Goal: Use online tool/utility: Utilize a website feature to perform a specific function

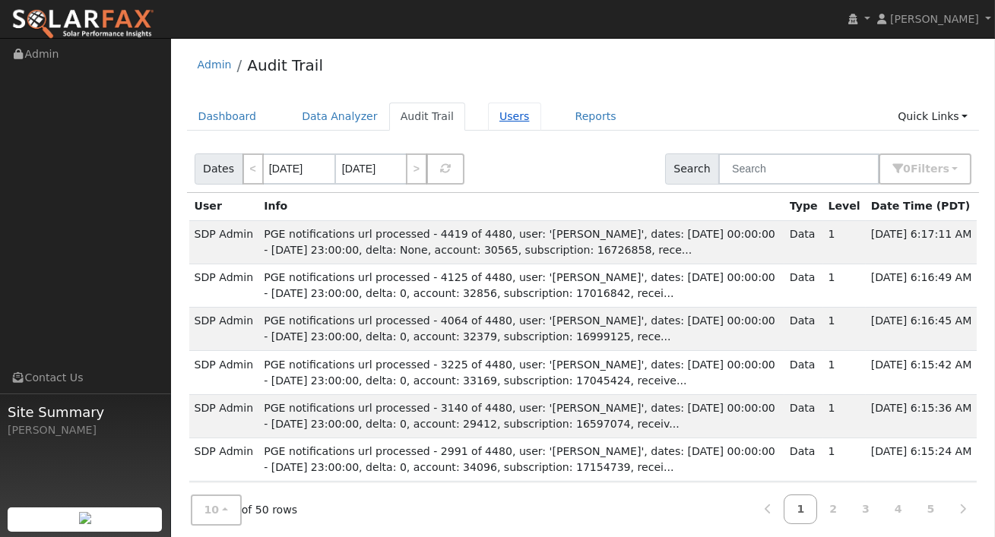
click at [498, 119] on link "Users" at bounding box center [514, 117] width 53 height 28
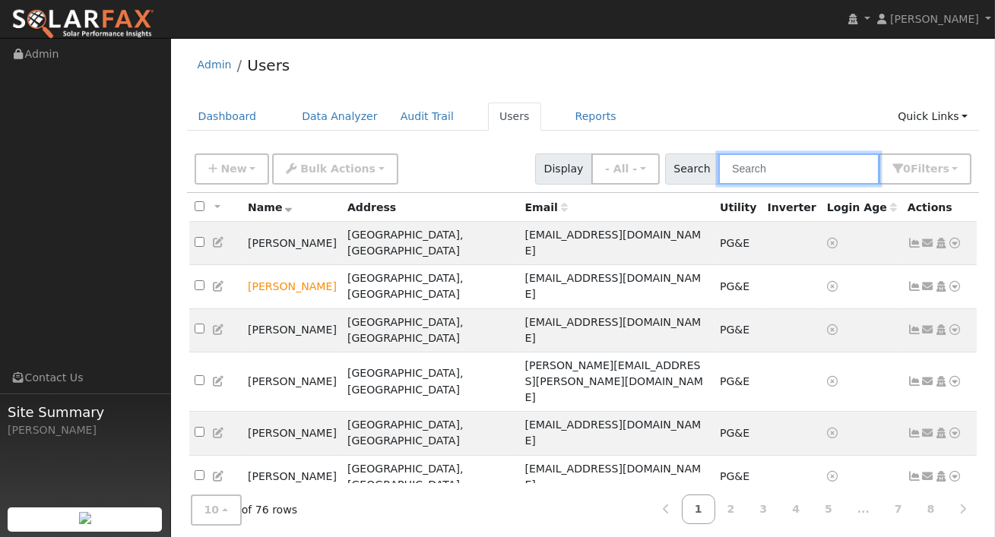
click at [796, 173] on input "text" at bounding box center [798, 169] width 161 height 31
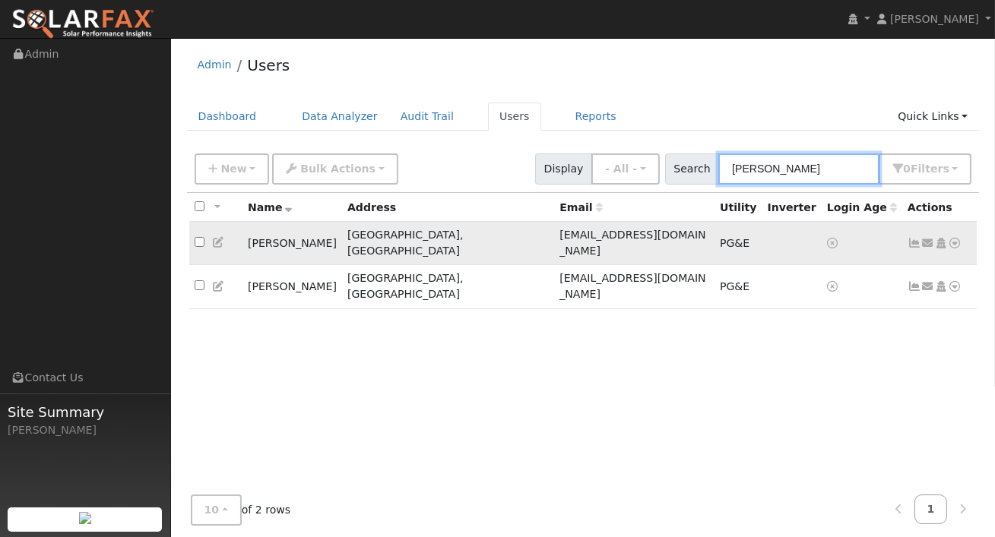
type input "scott"
click at [960, 238] on icon at bounding box center [956, 243] width 14 height 11
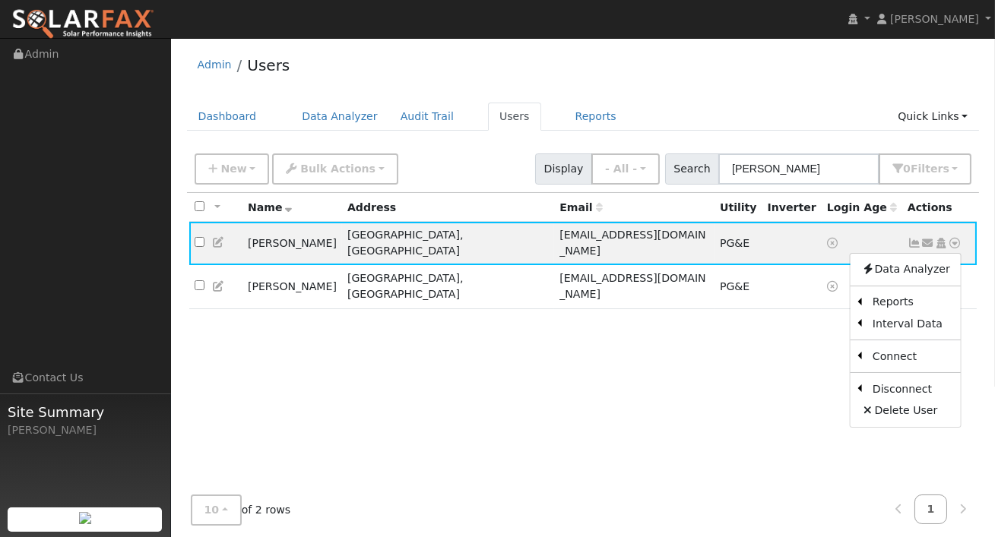
click at [775, 315] on div "All None All on page None on page Name Address Email Utility Inverter Login Age…" at bounding box center [583, 354] width 793 height 322
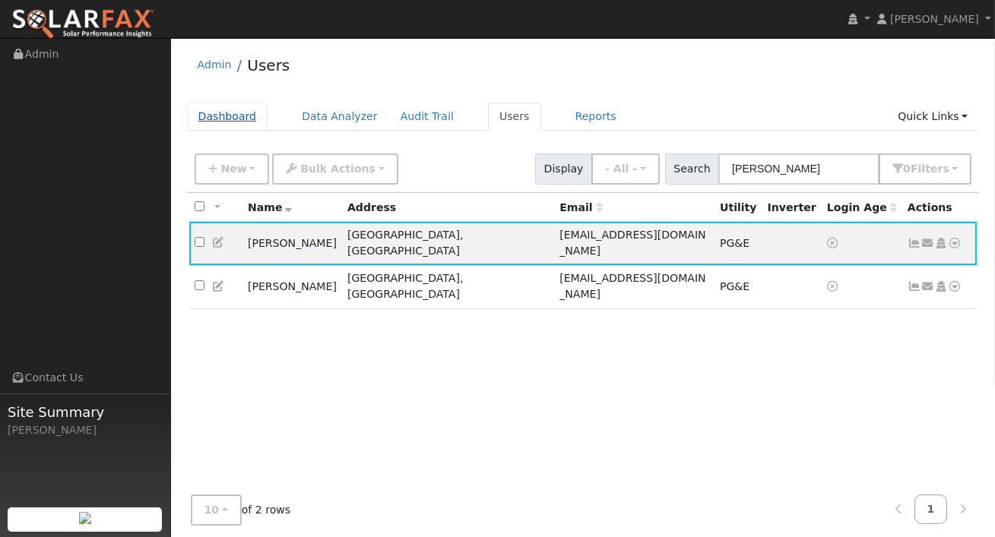
click at [239, 110] on link "Dashboard" at bounding box center [227, 117] width 81 height 28
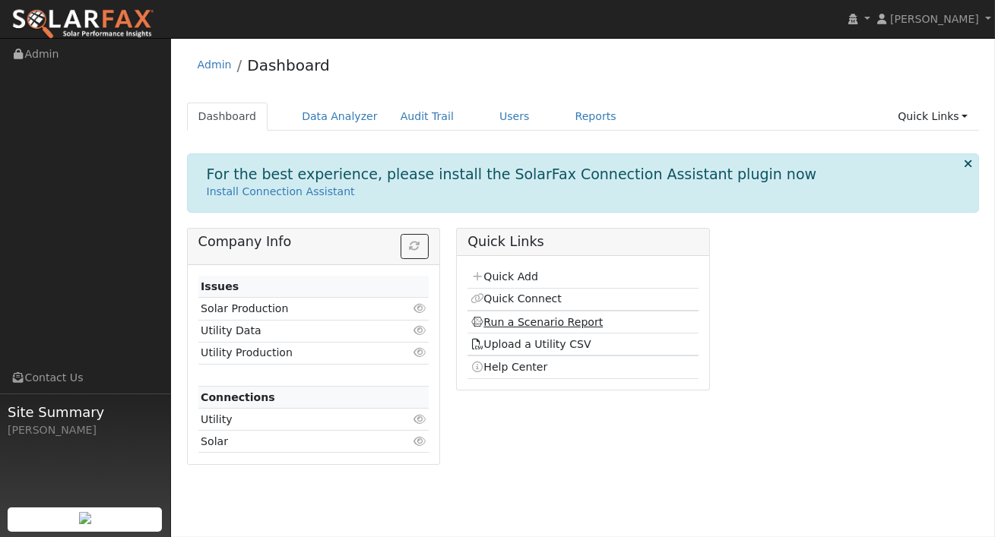
click at [547, 322] on link "Run a Scenario Report" at bounding box center [537, 322] width 133 height 12
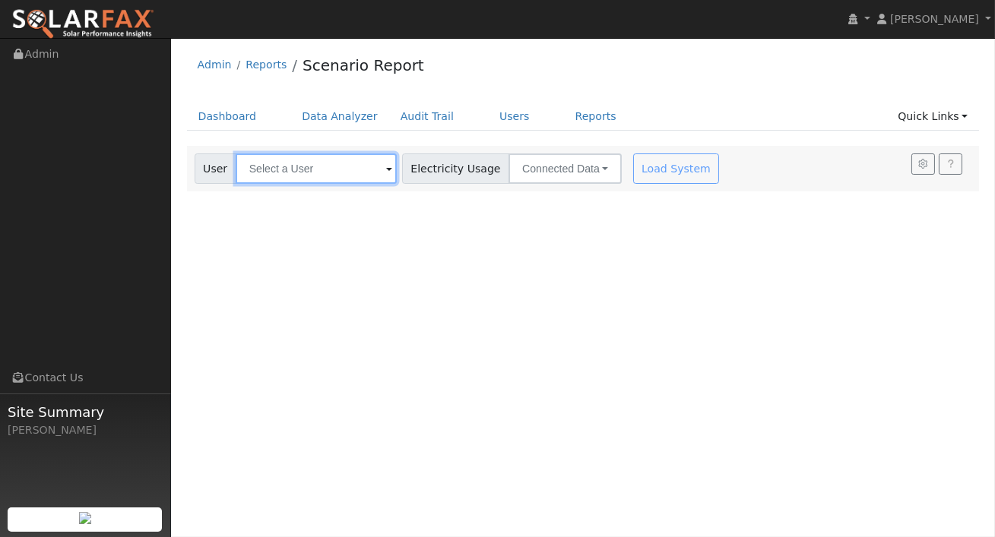
click at [322, 182] on input "text" at bounding box center [316, 169] width 161 height 30
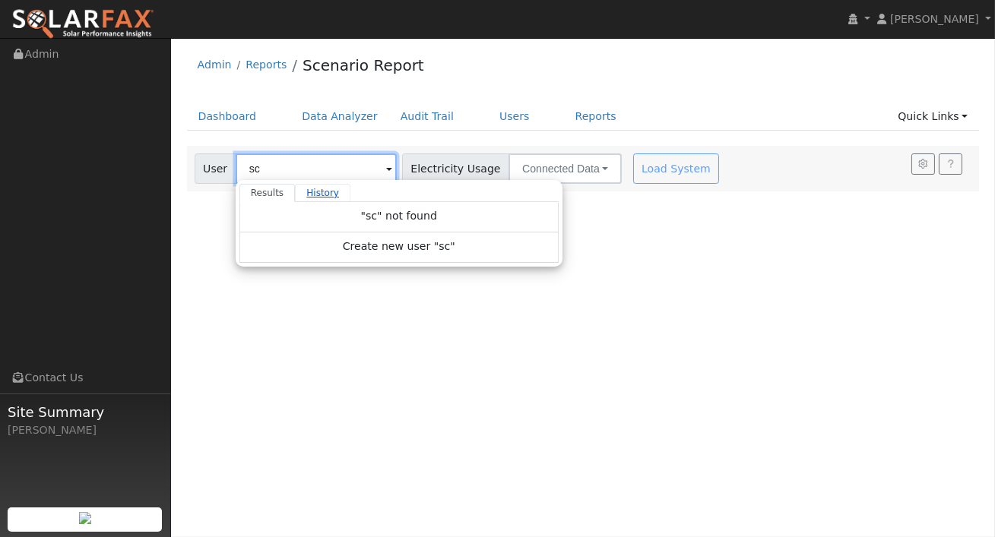
type input "s"
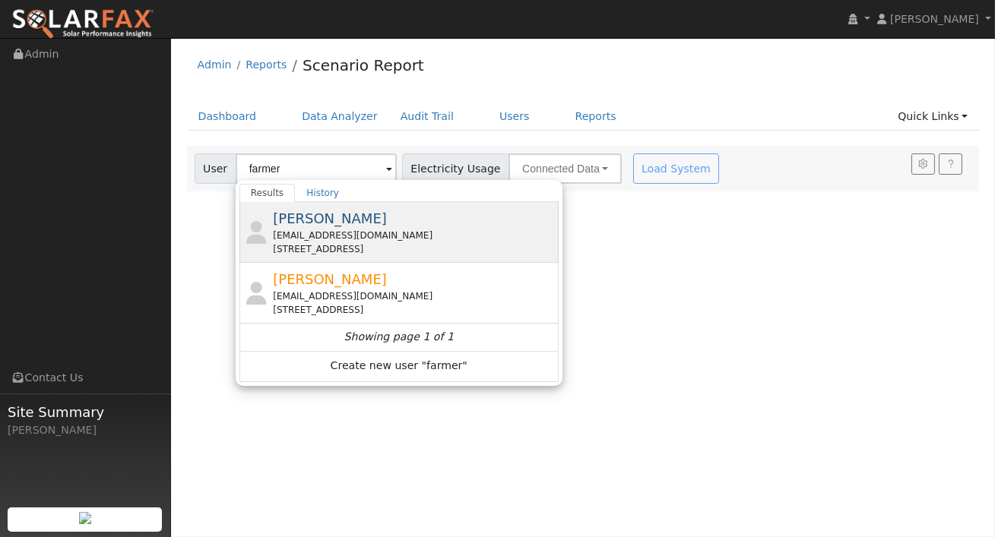
click at [372, 229] on div "[EMAIL_ADDRESS][DOMAIN_NAME]" at bounding box center [414, 236] width 282 height 14
type input "[PERSON_NAME]"
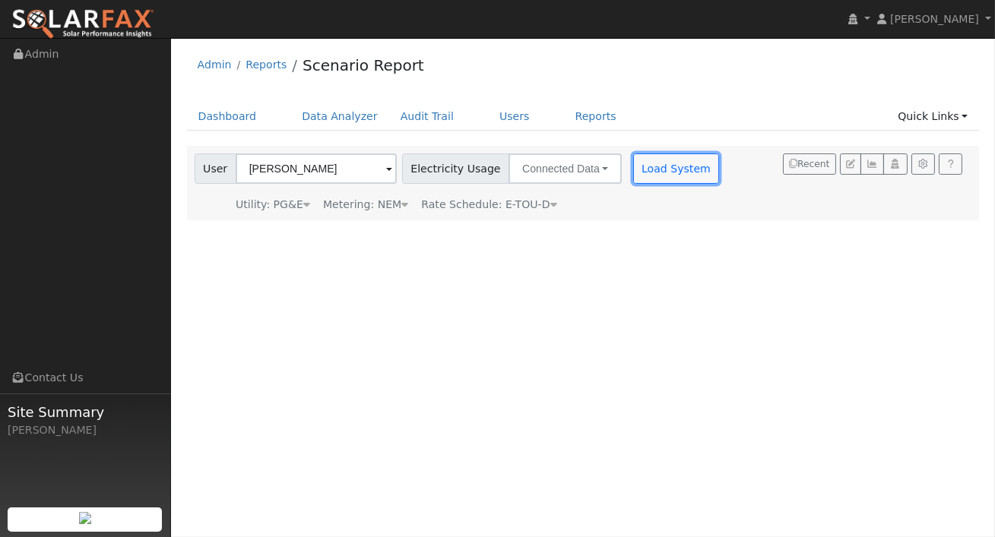
click at [647, 167] on button "Load System" at bounding box center [676, 169] width 87 height 30
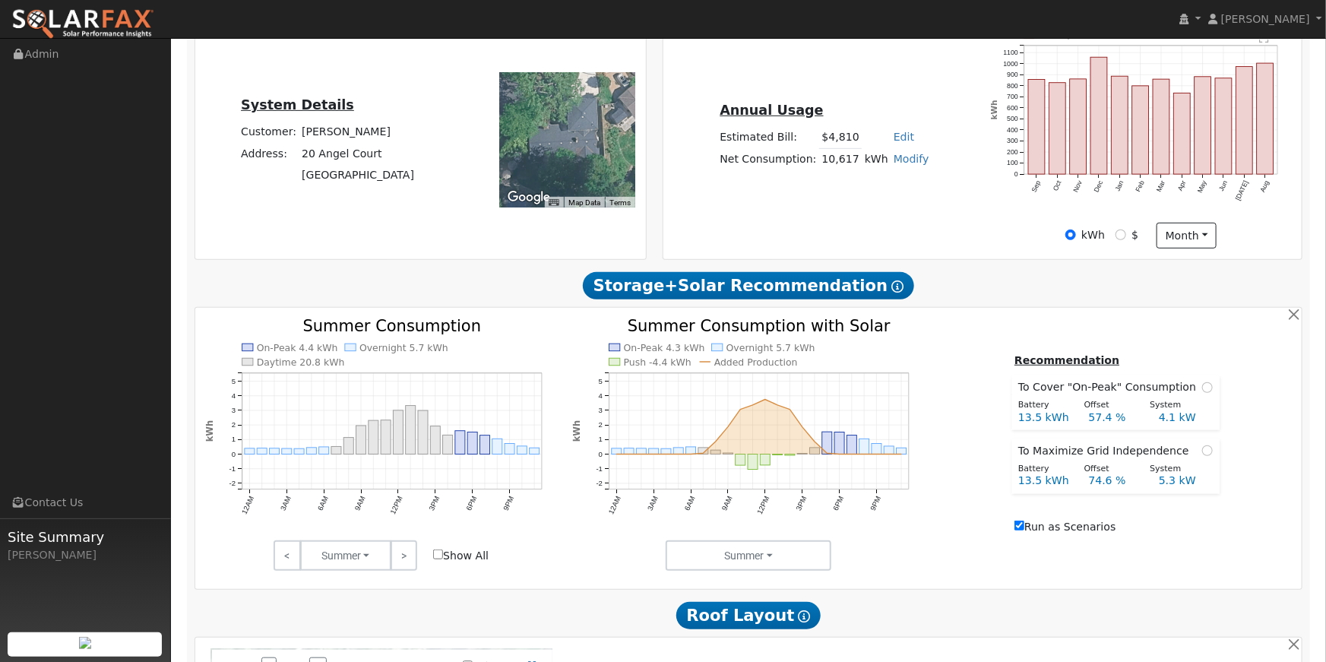
scroll to position [337, 0]
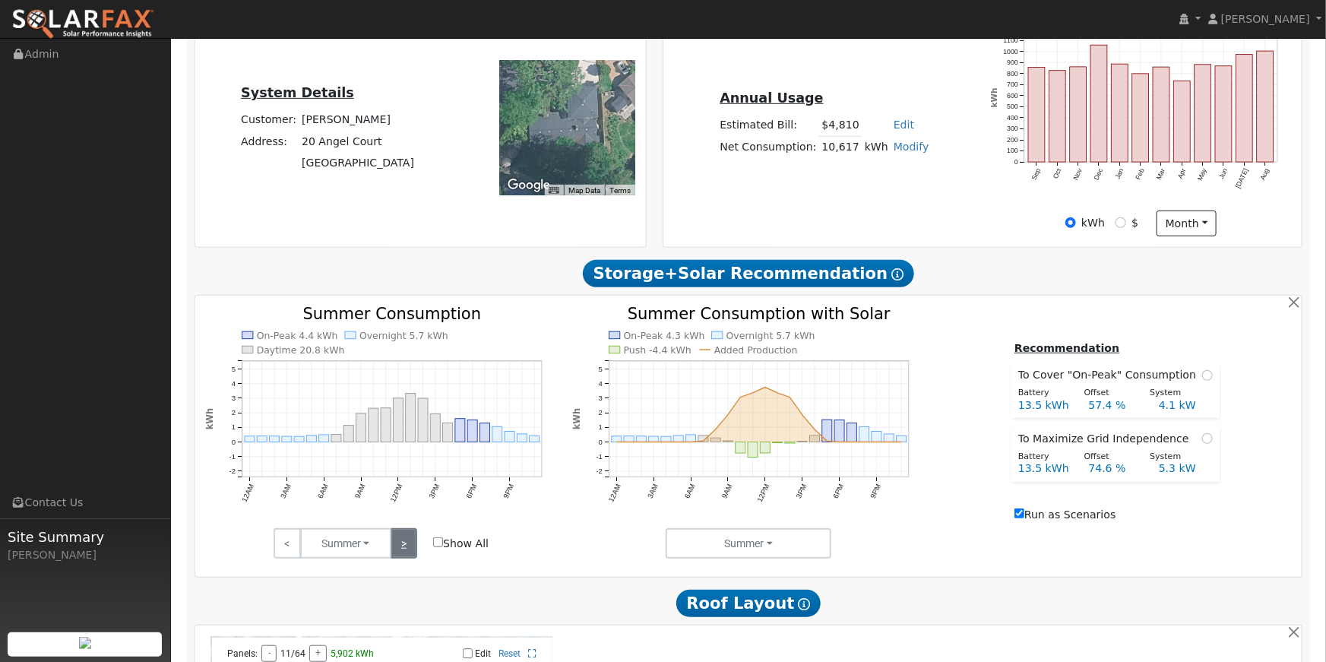
click at [401, 537] on link ">" at bounding box center [404, 543] width 27 height 30
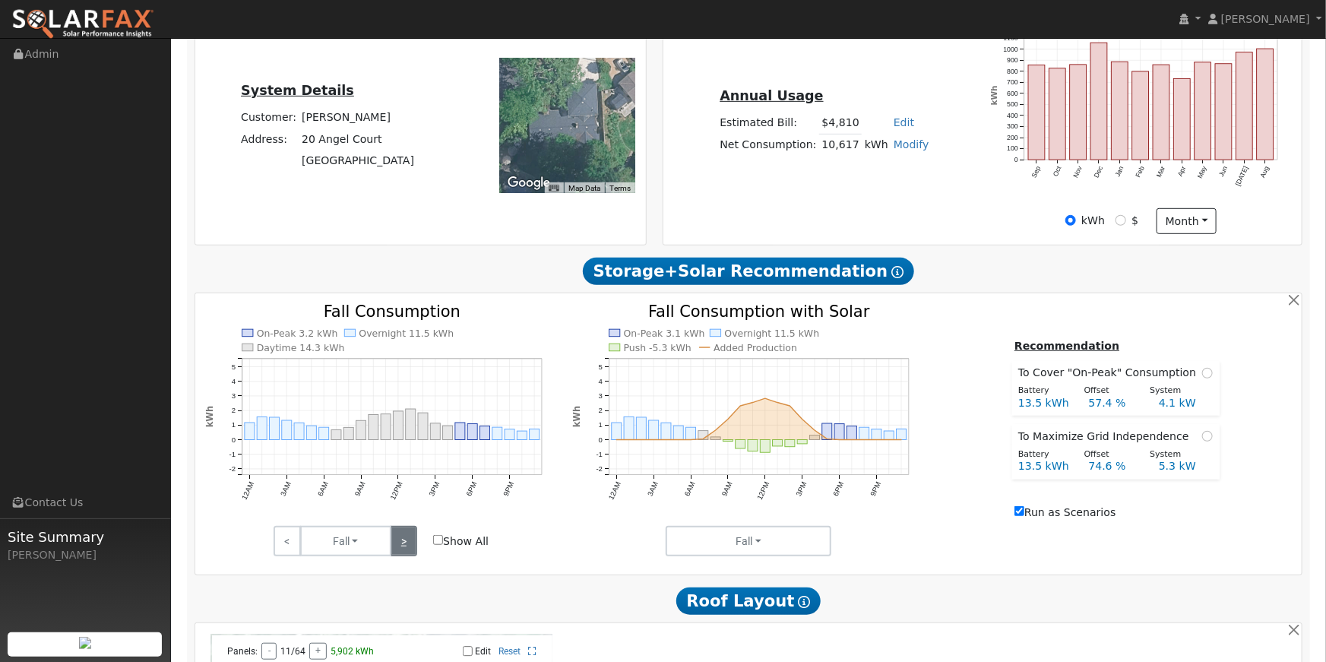
click at [401, 537] on link ">" at bounding box center [404, 541] width 27 height 30
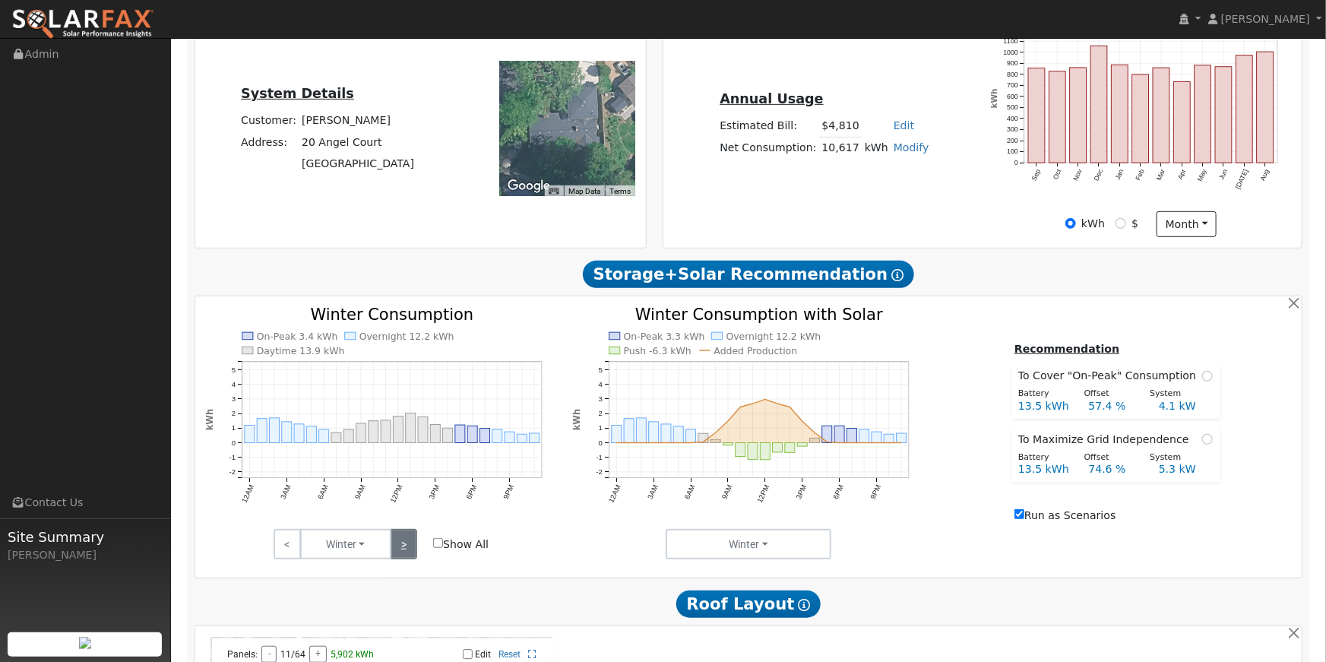
click at [401, 537] on link ">" at bounding box center [404, 544] width 27 height 30
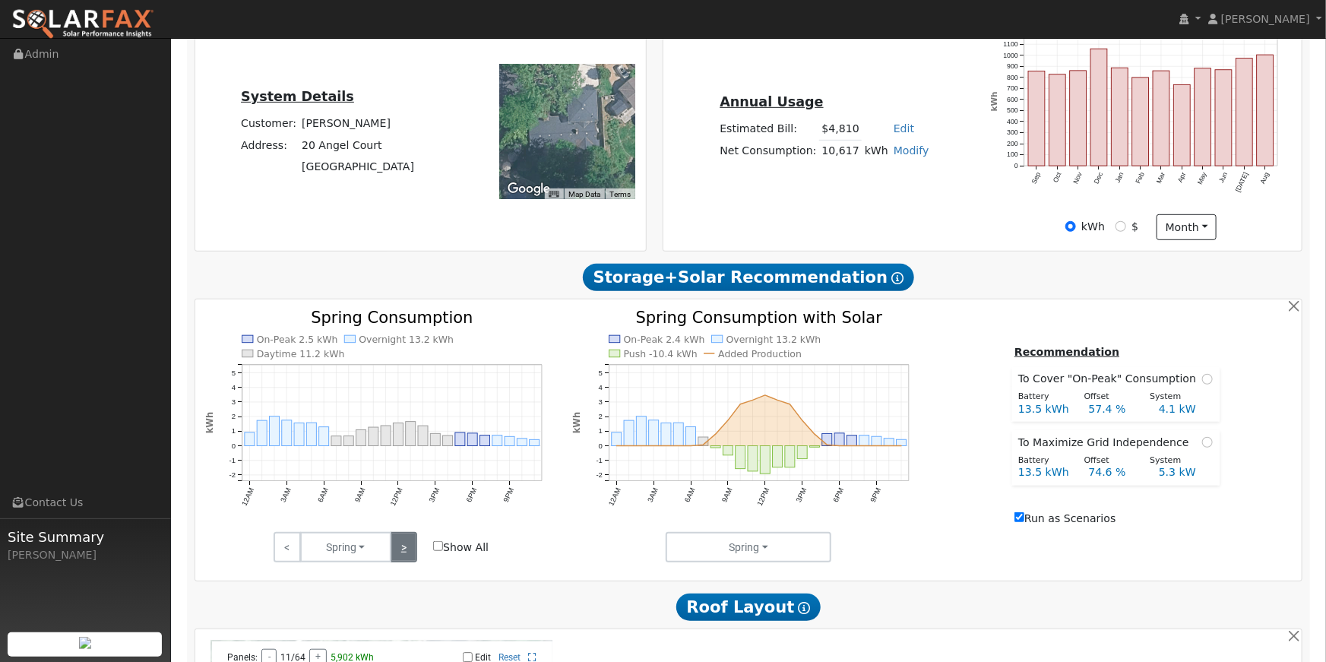
scroll to position [340, 0]
